Goal: Information Seeking & Learning: Learn about a topic

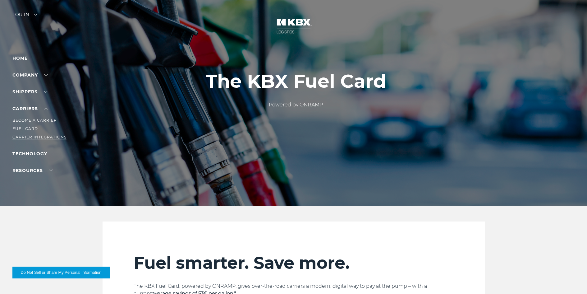
click at [48, 136] on link "Carrier Integrations" at bounding box center [39, 137] width 54 height 5
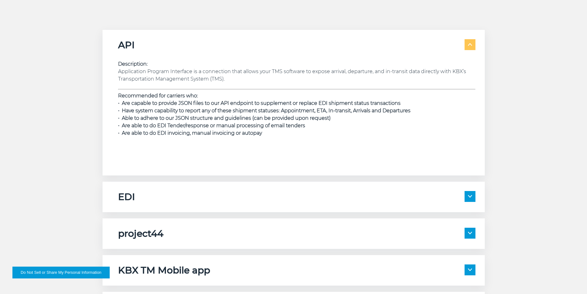
scroll to position [953, 0]
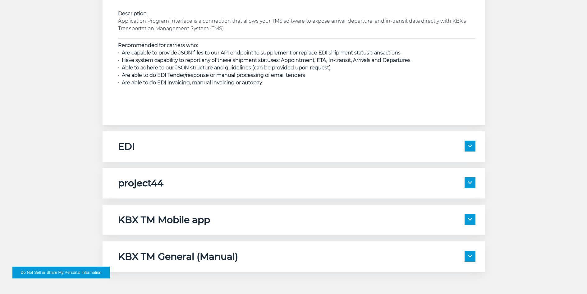
click at [469, 181] on span at bounding box center [470, 182] width 11 height 11
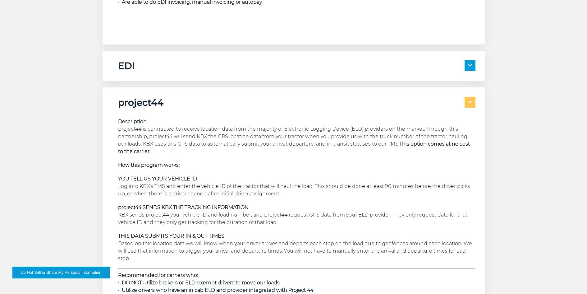
scroll to position [1036, 0]
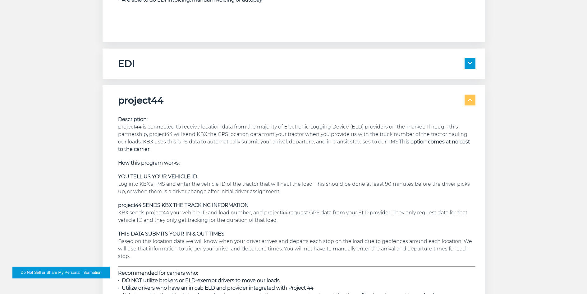
click at [471, 101] on span at bounding box center [470, 99] width 11 height 11
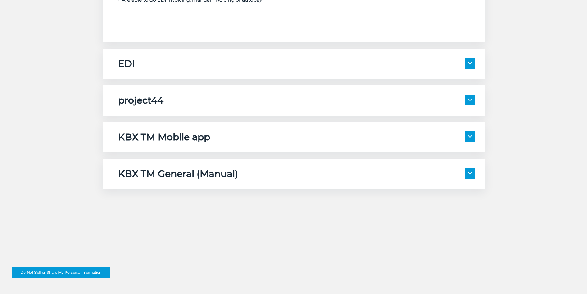
click at [469, 138] on span at bounding box center [470, 136] width 11 height 11
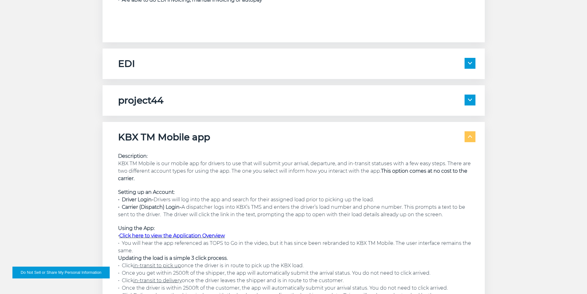
click at [471, 139] on span at bounding box center [470, 136] width 11 height 11
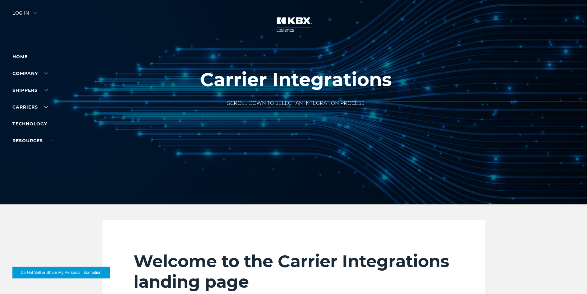
scroll to position [0, 0]
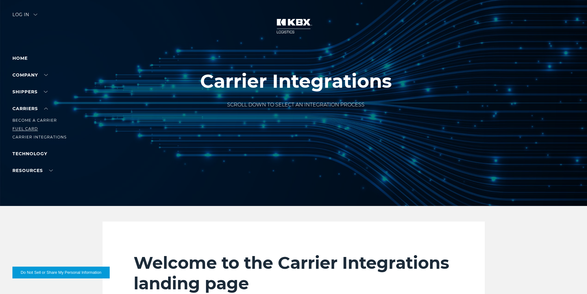
click at [31, 129] on link "Fuel Card" at bounding box center [24, 128] width 25 height 5
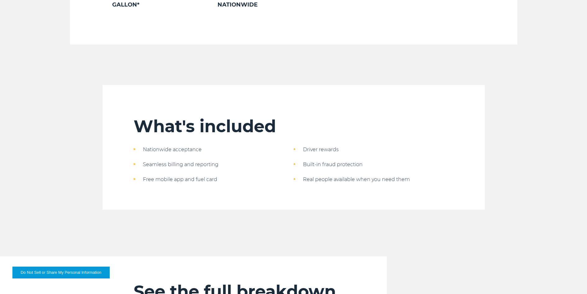
scroll to position [497, 0]
